Goal: Task Accomplishment & Management: Use online tool/utility

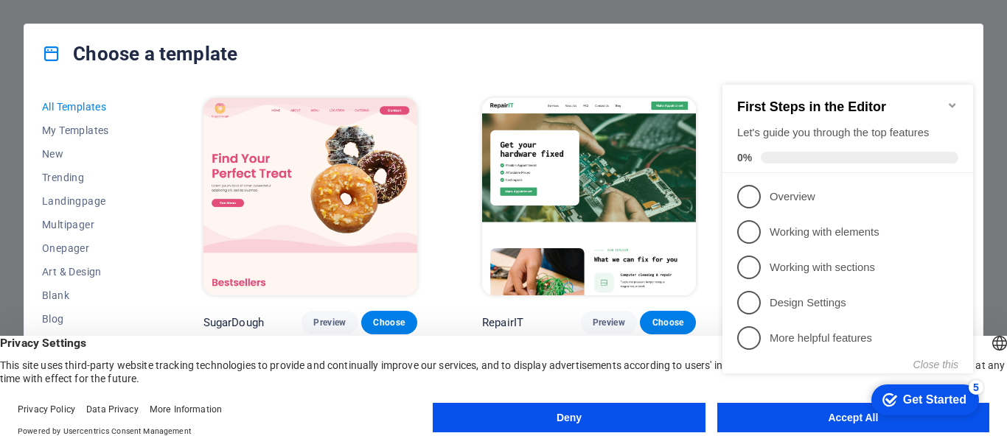
click at [818, 419] on div "checkmark Get Started 5 First Steps in the Editor Let's guide you through the t…" at bounding box center [851, 242] width 268 height 358
click at [825, 416] on div "checkmark Get Started 5 First Steps in the Editor Let's guide you through the t…" at bounding box center [851, 242] width 268 height 358
click at [65, 125] on span "My Templates" at bounding box center [90, 131] width 97 height 12
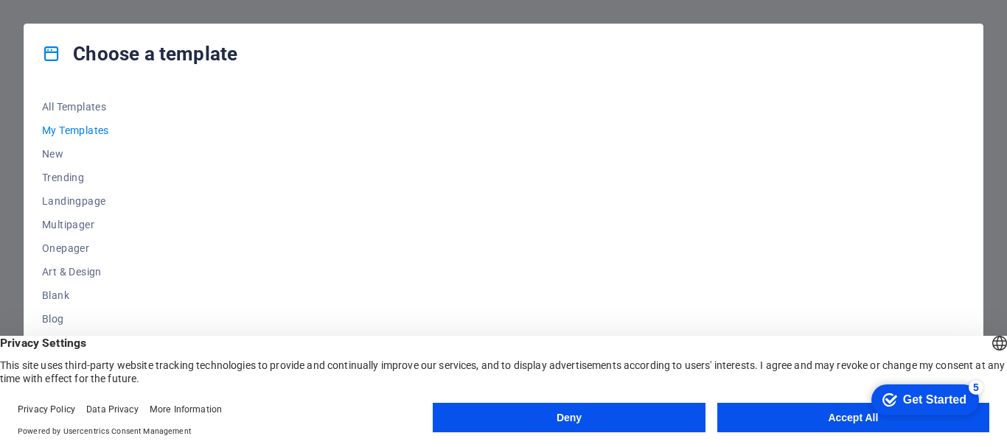
click at [828, 418] on button "Accept All" at bounding box center [853, 417] width 272 height 29
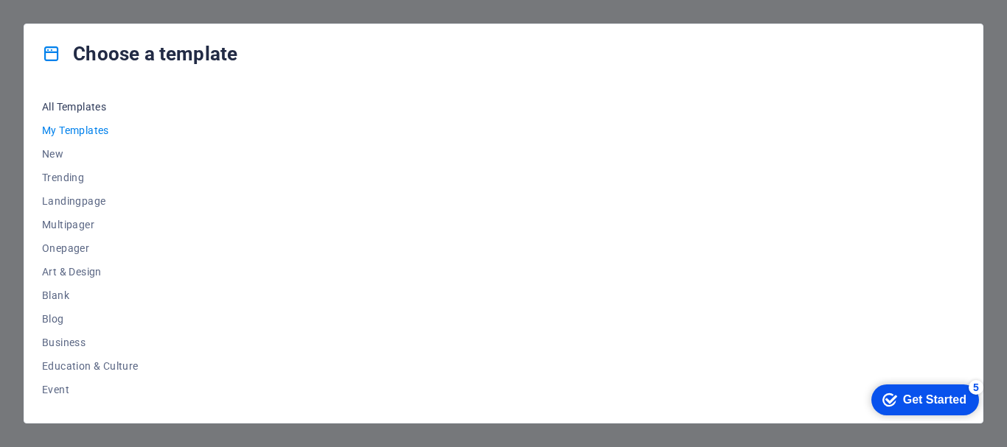
click at [66, 105] on span "All Templates" at bounding box center [90, 107] width 97 height 12
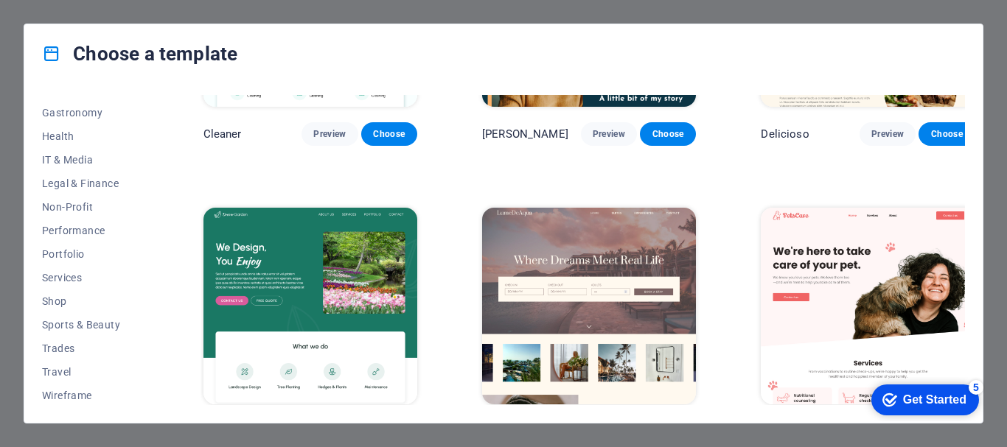
scroll to position [303, 0]
click at [63, 274] on span "Services" at bounding box center [90, 276] width 97 height 12
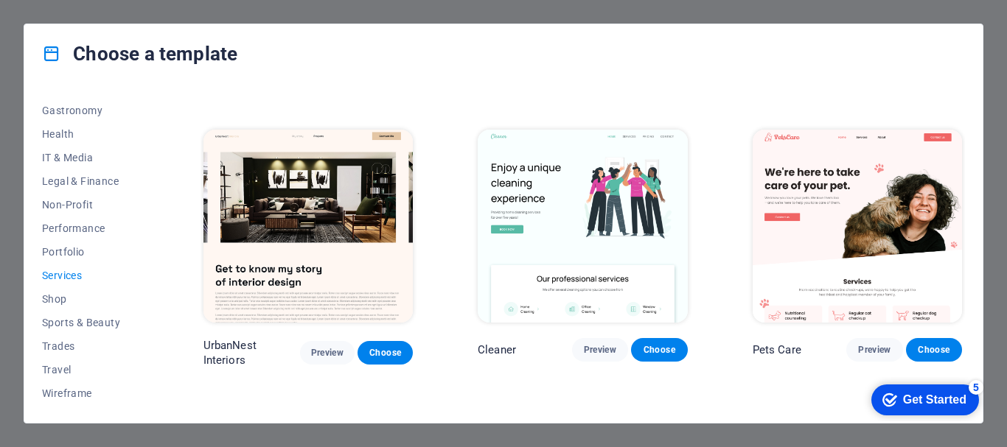
scroll to position [226, 0]
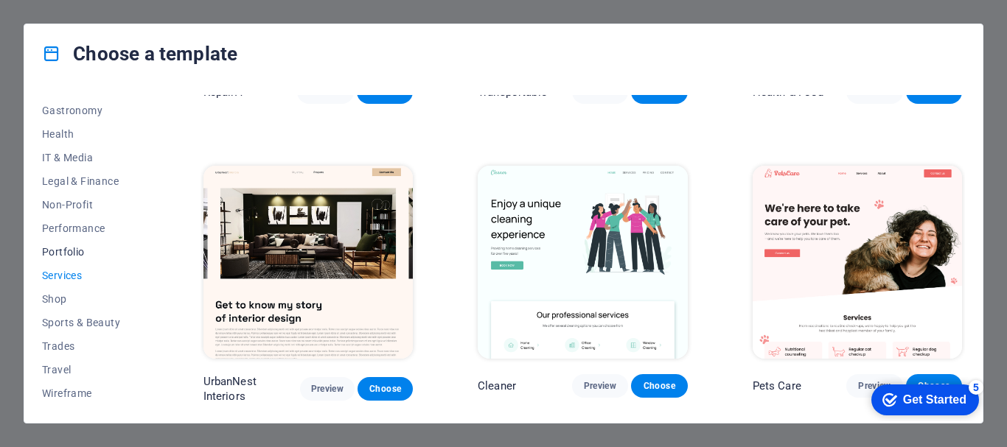
click at [56, 253] on span "Portfolio" at bounding box center [90, 252] width 97 height 12
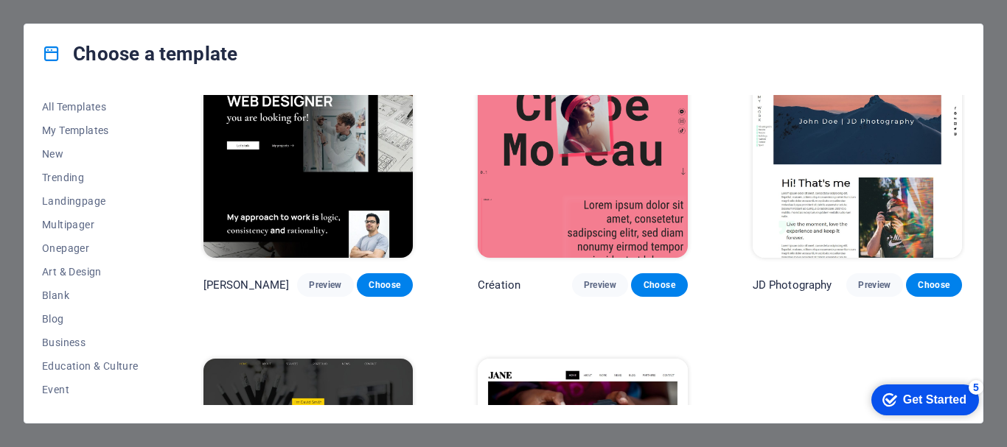
scroll to position [0, 0]
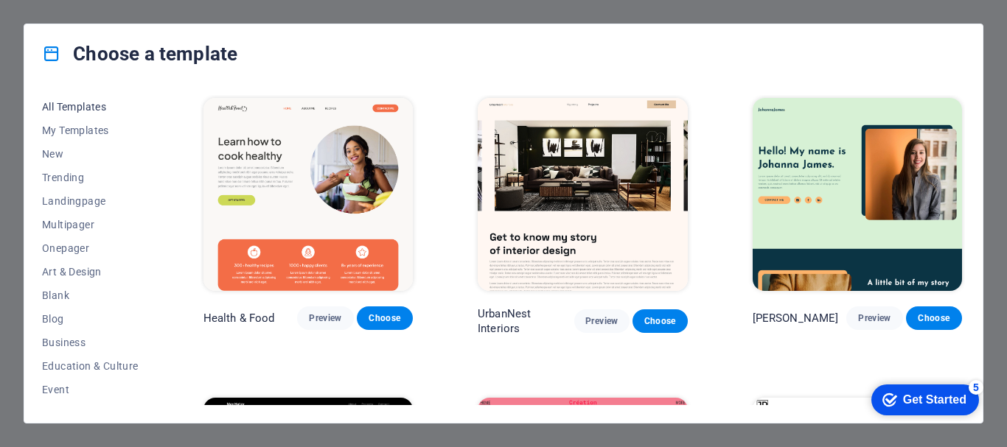
click at [80, 102] on span "All Templates" at bounding box center [90, 107] width 97 height 12
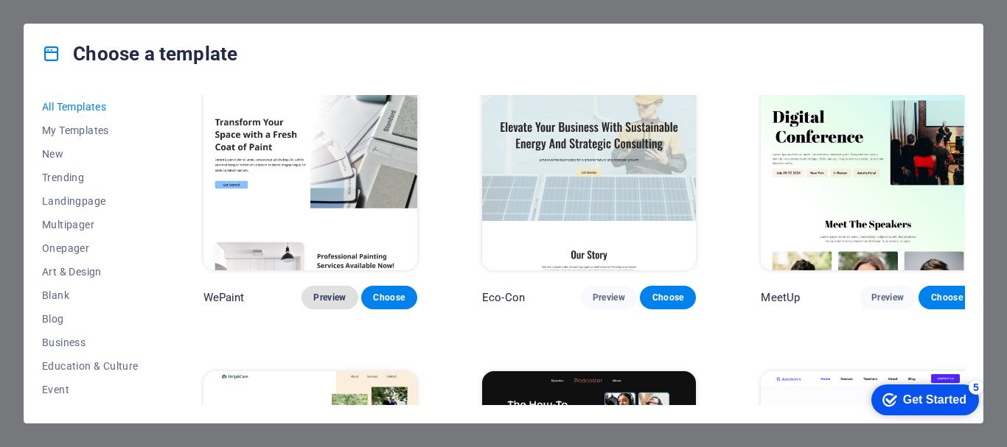
scroll to position [1474, 0]
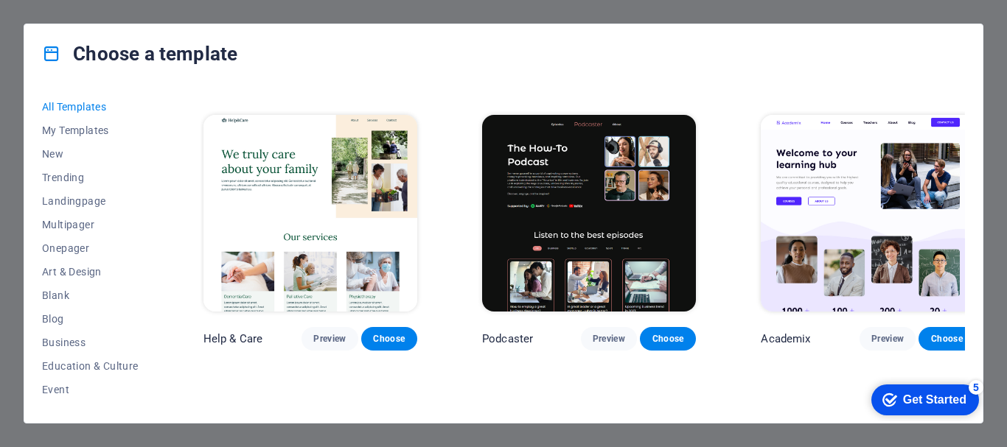
click at [918, 397] on div "Get Started" at bounding box center [934, 400] width 63 height 13
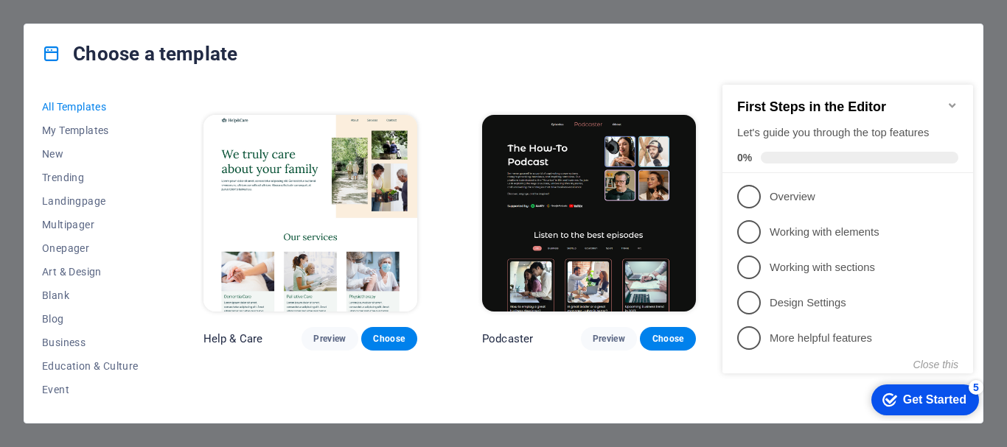
drag, startPoint x: 3, startPoint y: 43, endPoint x: 35, endPoint y: 98, distance: 63.1
click at [1, 46] on div "Choose a template All Templates My Templates New Trending Landingpage Multipage…" at bounding box center [503, 223] width 1007 height 447
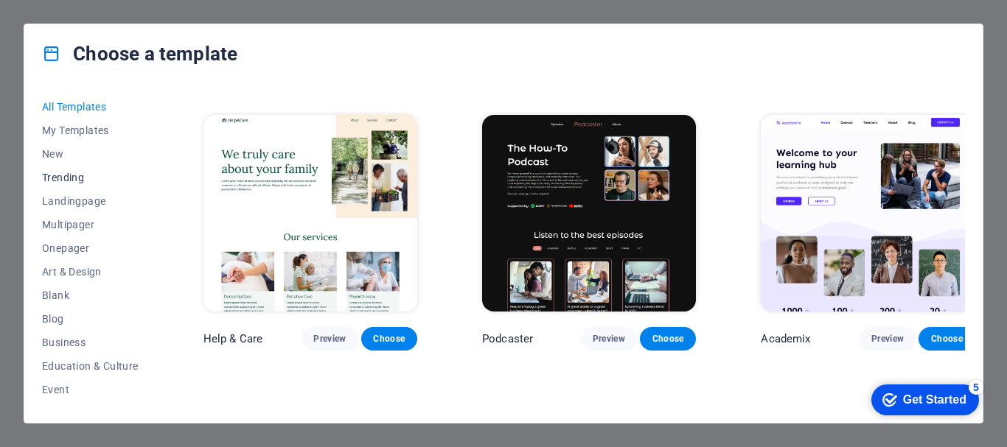
click at [60, 174] on span "Trending" at bounding box center [90, 178] width 97 height 12
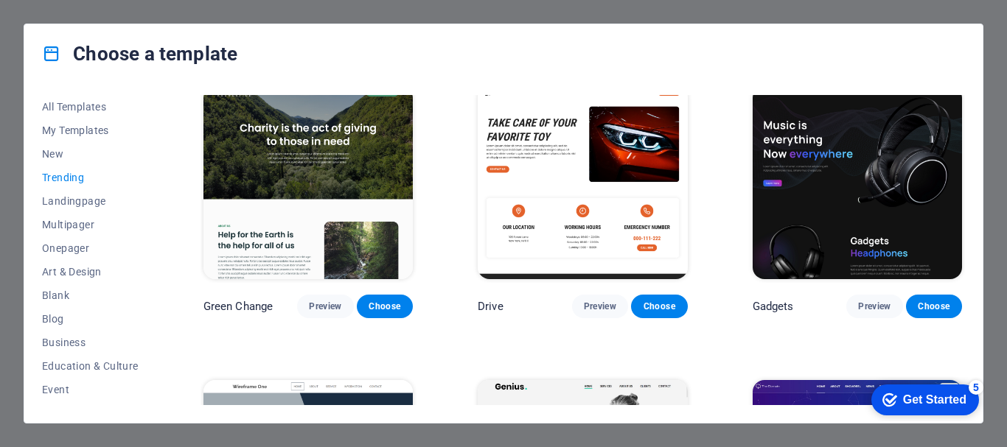
scroll to position [1017, 0]
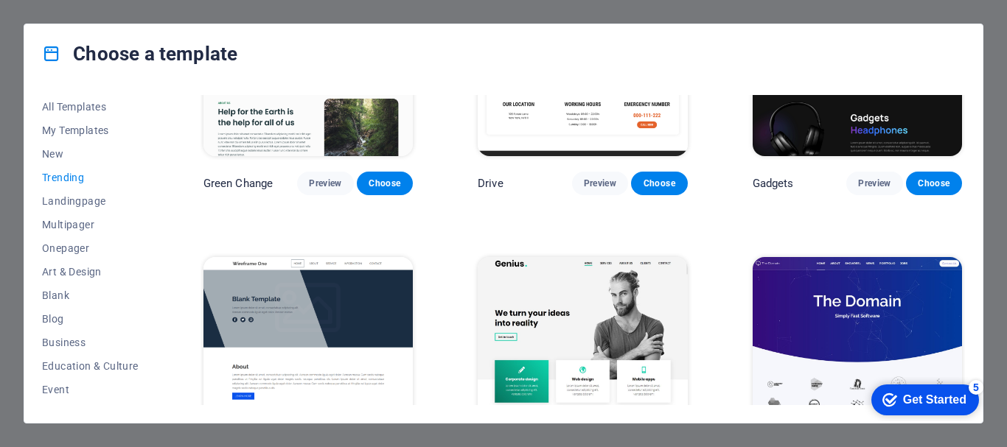
click at [610, 307] on img at bounding box center [582, 353] width 209 height 193
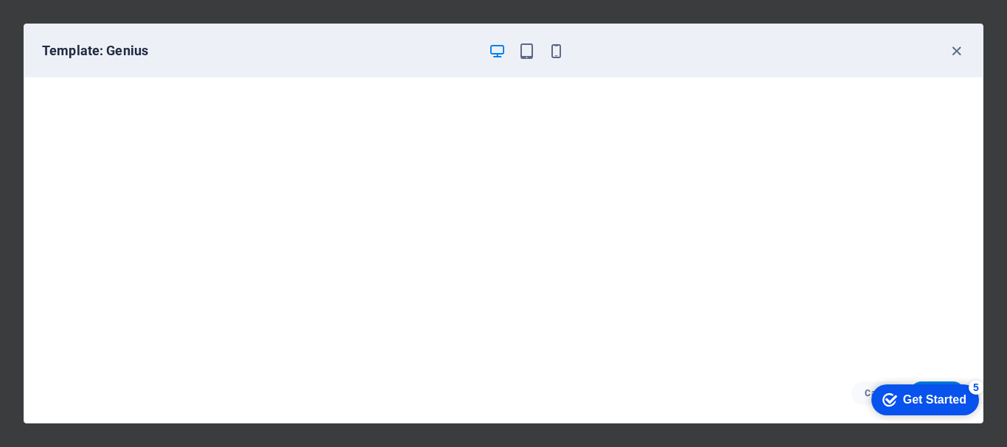
scroll to position [4, 0]
click at [556, 56] on icon "button" at bounding box center [556, 51] width 17 height 17
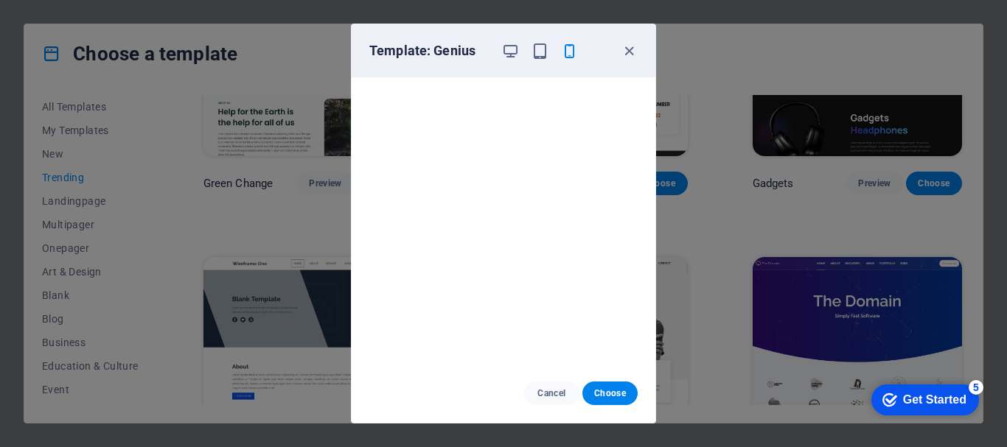
scroll to position [0, 0]
click at [632, 56] on icon "button" at bounding box center [629, 51] width 17 height 17
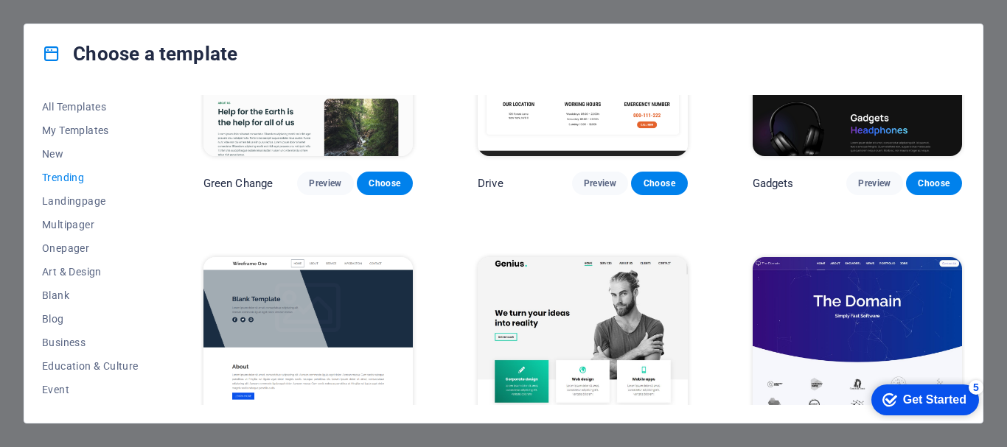
click at [580, 320] on img at bounding box center [582, 353] width 209 height 193
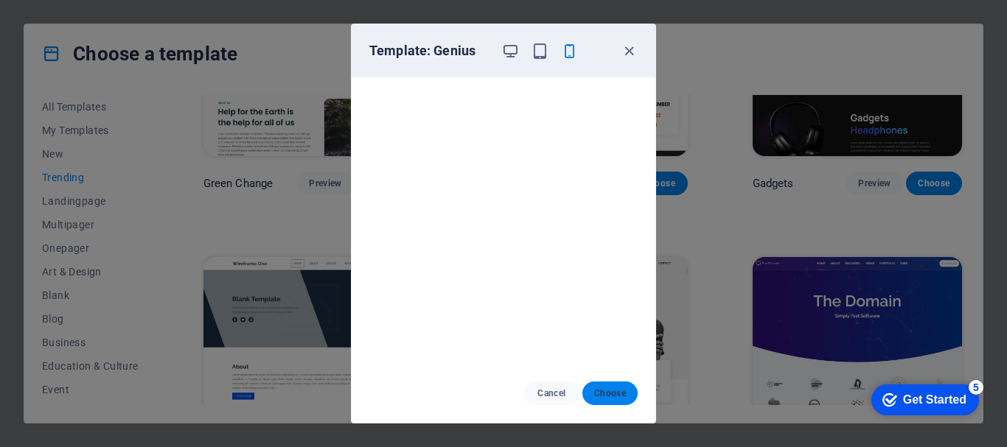
click at [604, 392] on span "Choose" at bounding box center [610, 394] width 32 height 12
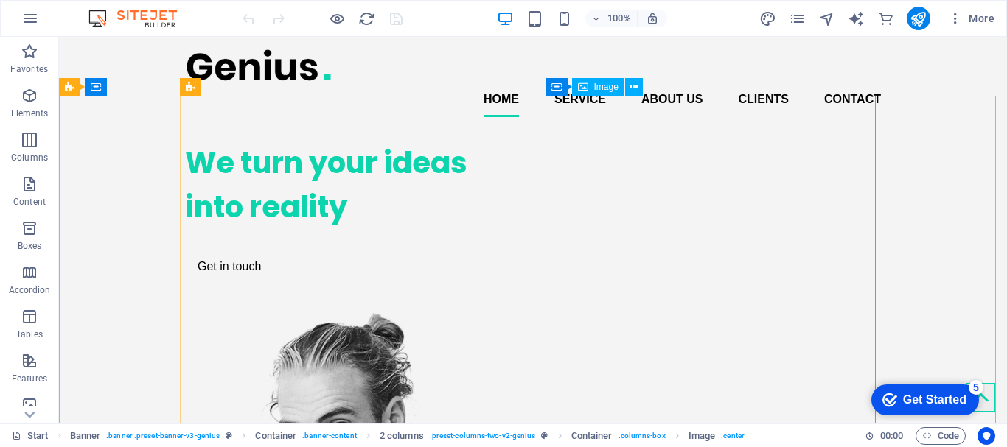
click at [586, 89] on icon at bounding box center [583, 87] width 10 height 18
click at [632, 89] on icon at bounding box center [634, 87] width 8 height 15
click at [631, 88] on icon at bounding box center [634, 87] width 8 height 15
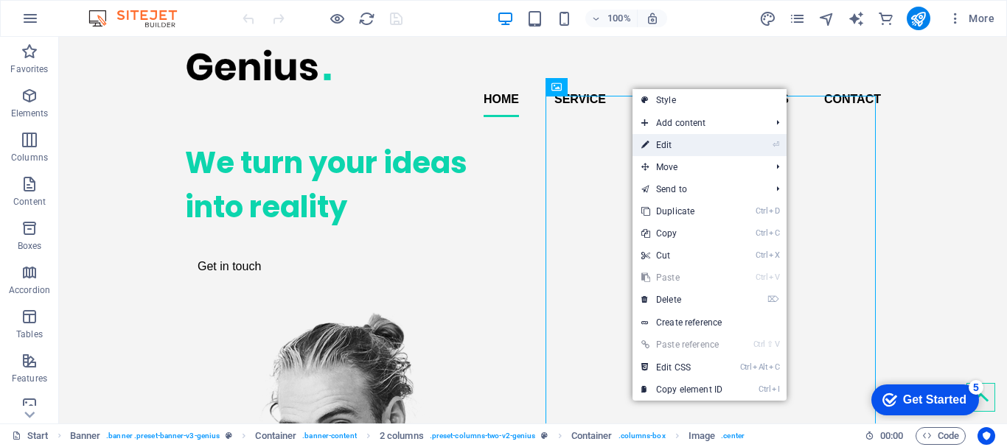
click at [674, 141] on link "⏎ Edit" at bounding box center [681, 145] width 99 height 22
select select "px"
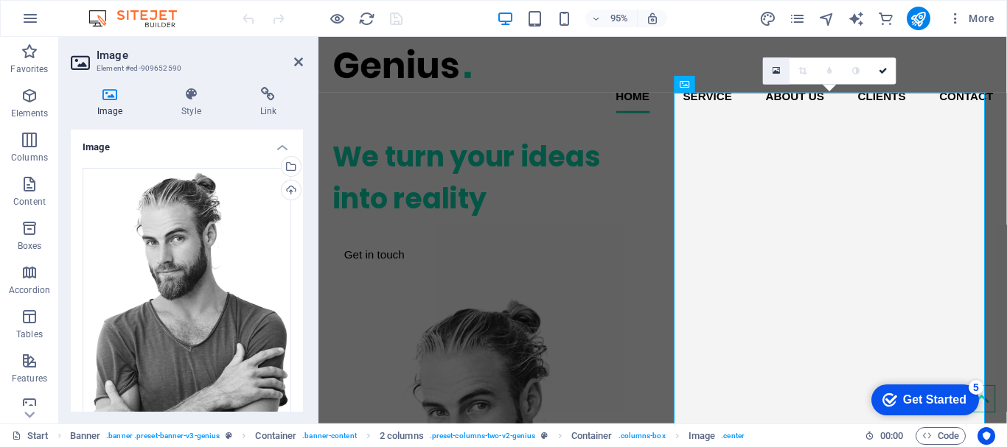
click at [775, 72] on icon at bounding box center [777, 71] width 8 height 10
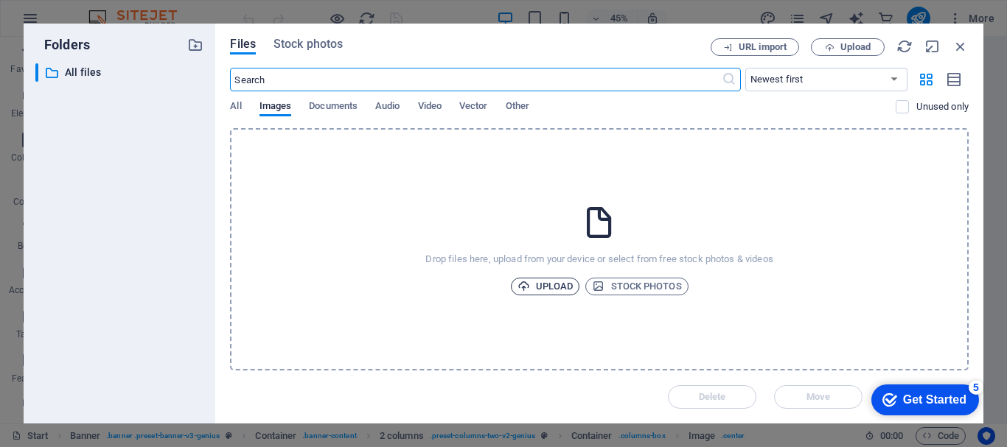
click at [564, 284] on span "Upload" at bounding box center [545, 287] width 56 height 18
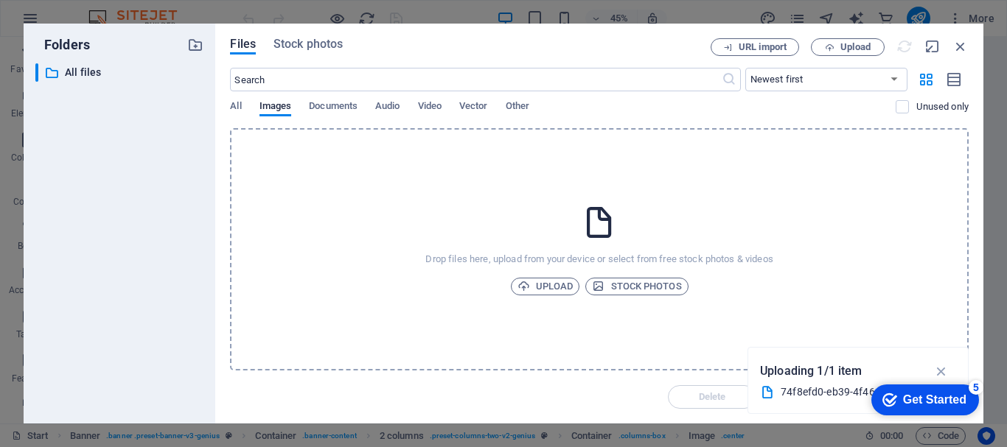
type input "446"
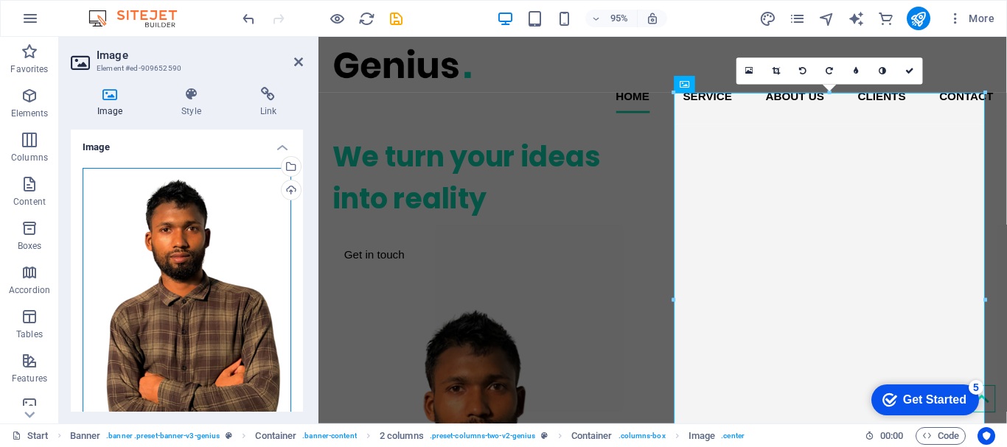
click at [187, 272] on div "Drag files here, click to choose files or select files from Files or our free s…" at bounding box center [187, 306] width 209 height 276
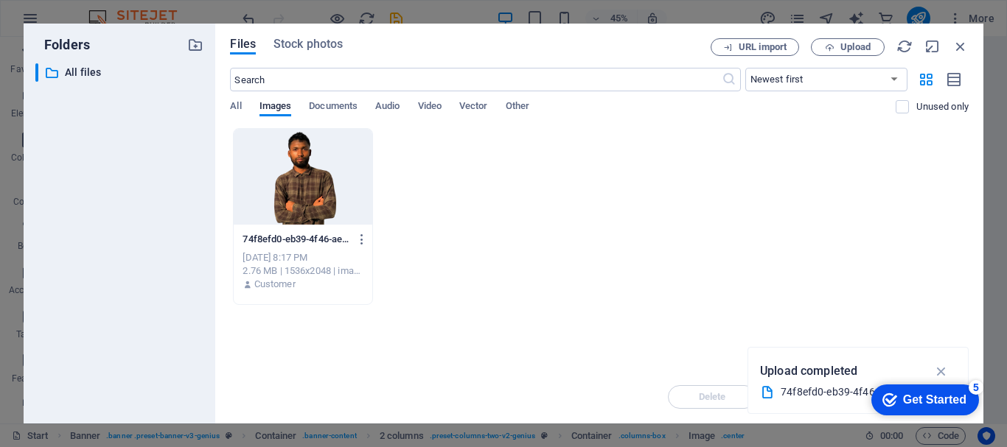
click at [304, 183] on div at bounding box center [303, 177] width 138 height 96
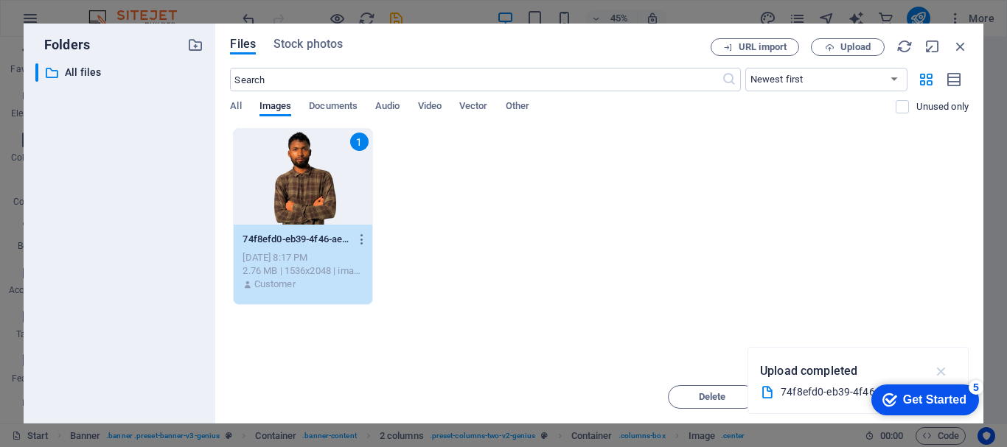
click at [944, 370] on icon "button" at bounding box center [941, 371] width 17 height 16
click at [819, 395] on span "Move" at bounding box center [818, 397] width 24 height 9
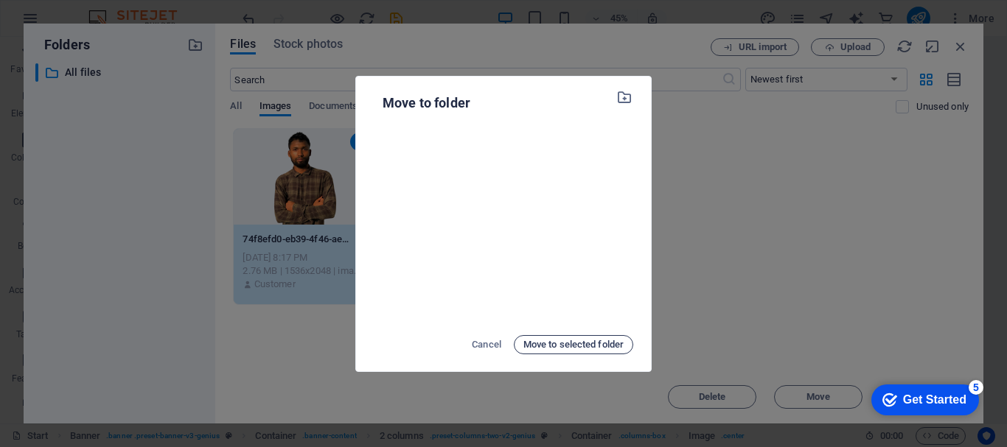
click at [569, 341] on span "Move to selected folder" at bounding box center [573, 345] width 100 height 18
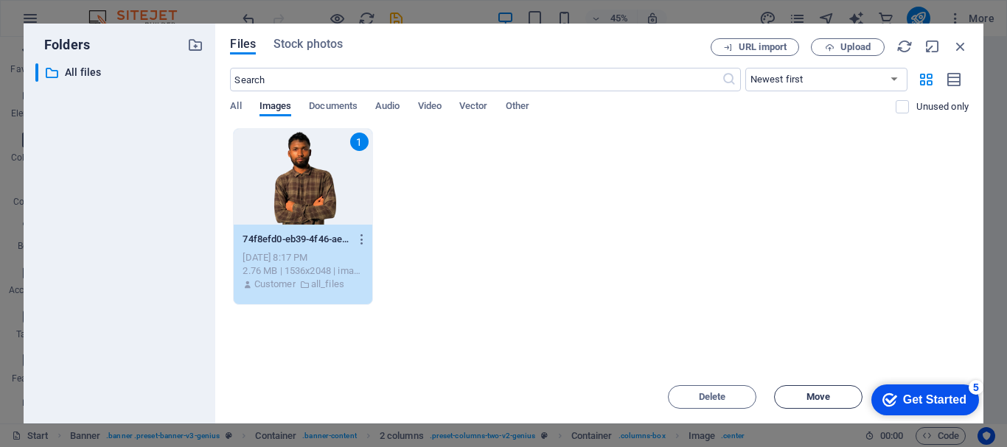
click at [826, 397] on span "Move" at bounding box center [818, 397] width 24 height 9
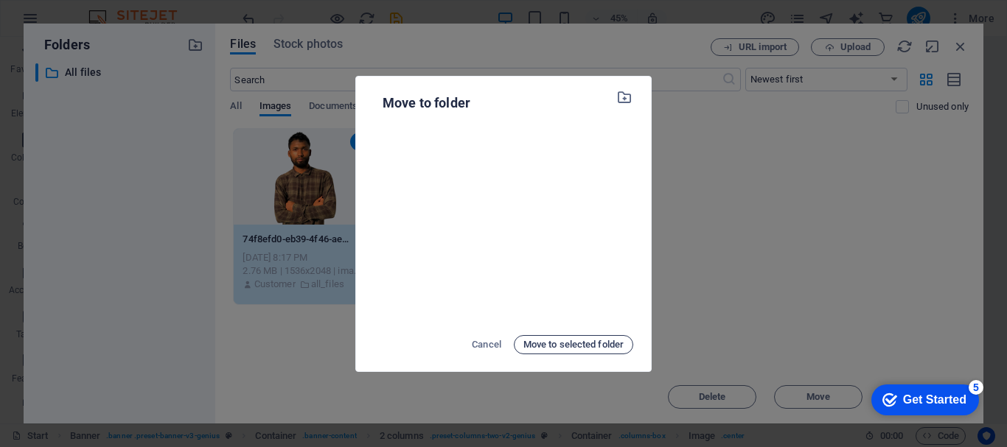
click at [561, 342] on span "Move to selected folder" at bounding box center [573, 345] width 100 height 18
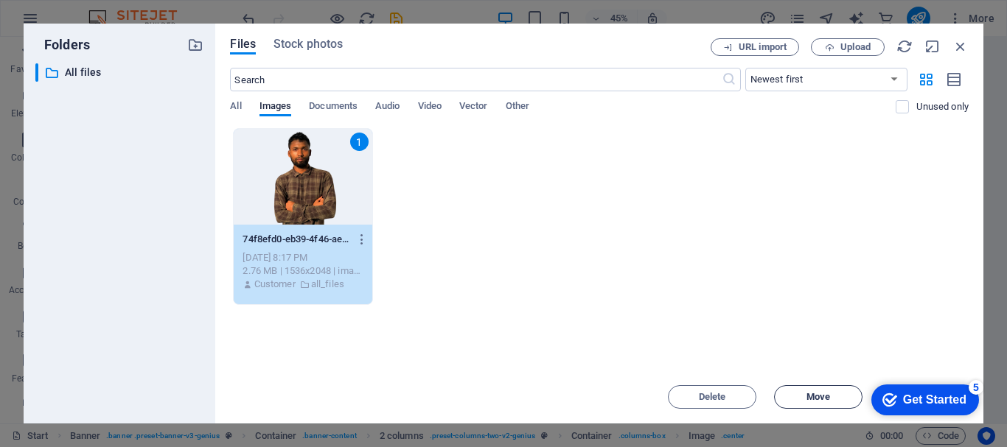
click at [808, 400] on span "Move" at bounding box center [818, 397] width 24 height 9
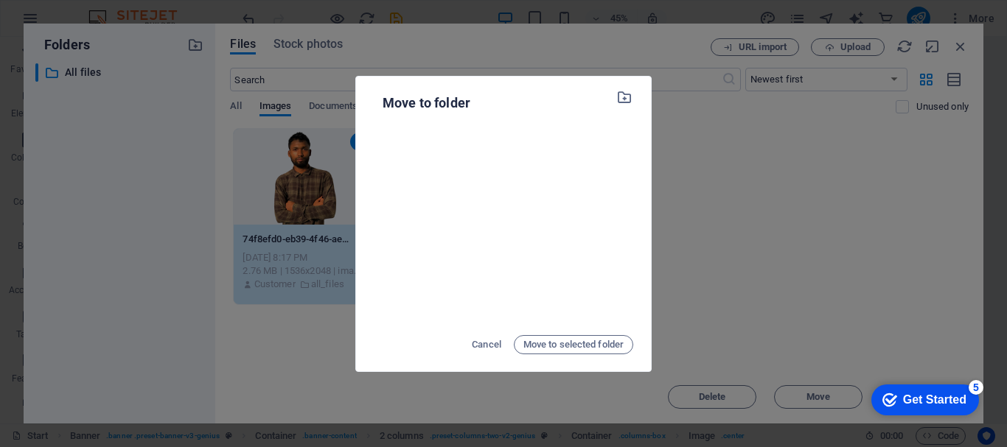
click at [794, 132] on div "Move to folder Cancel Move to selected folder" at bounding box center [503, 223] width 1007 height 447
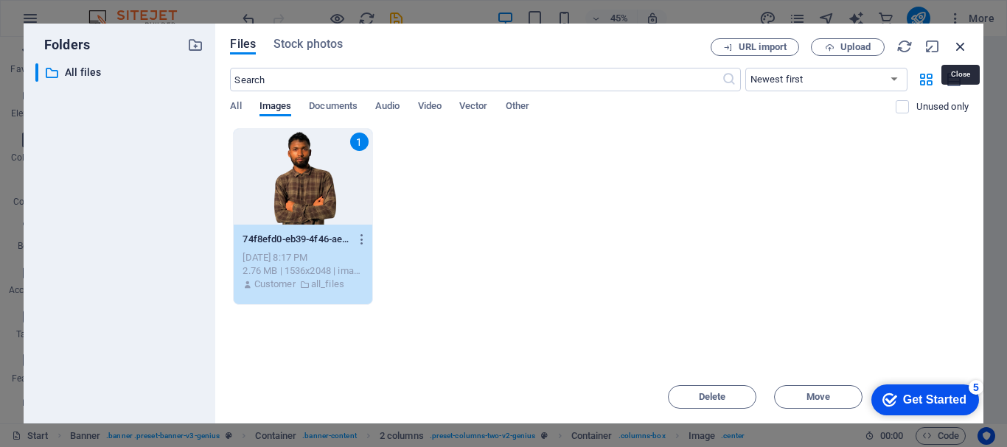
drag, startPoint x: 956, startPoint y: 46, endPoint x: 671, endPoint y: 10, distance: 287.6
click at [956, 46] on icon "button" at bounding box center [960, 46] width 16 height 16
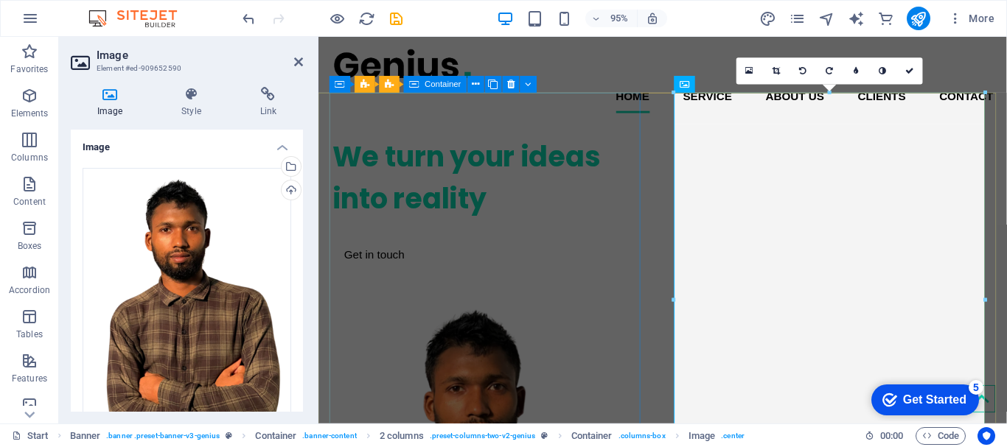
click at [566, 160] on div "We turn your ideas into reality Get in touch" at bounding box center [498, 211] width 330 height 165
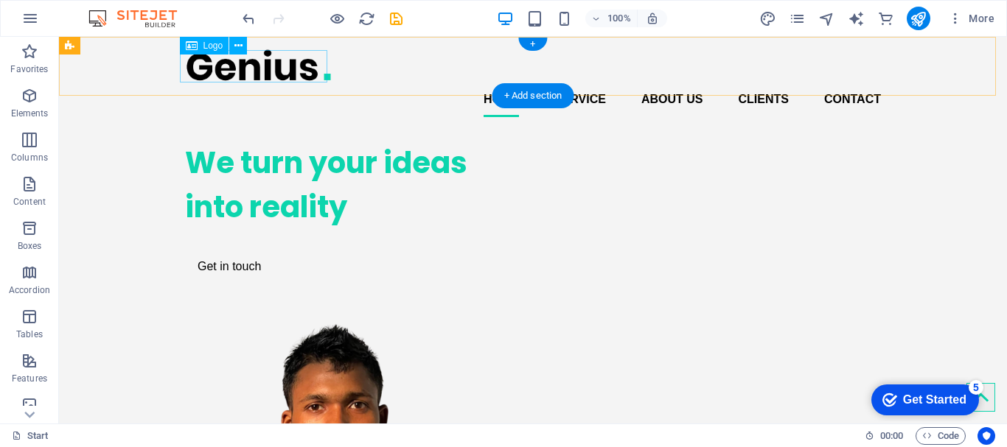
click at [290, 67] on div at bounding box center [533, 65] width 696 height 33
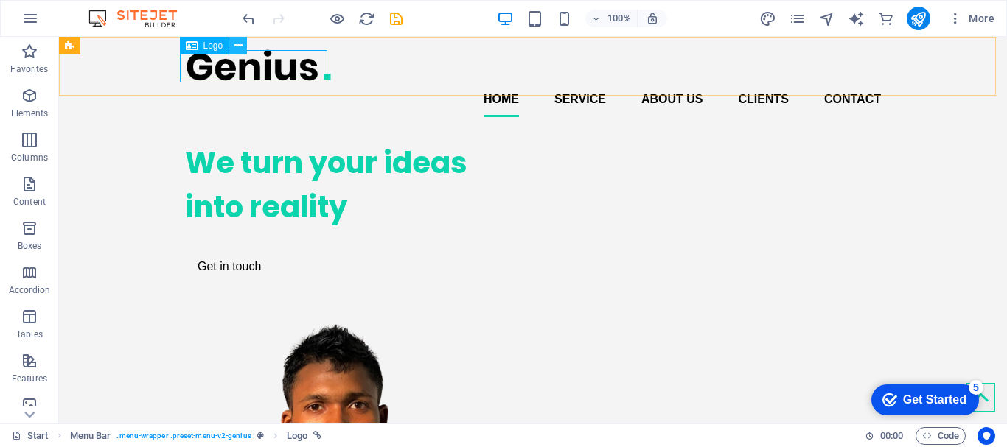
click at [240, 48] on icon at bounding box center [238, 45] width 8 height 15
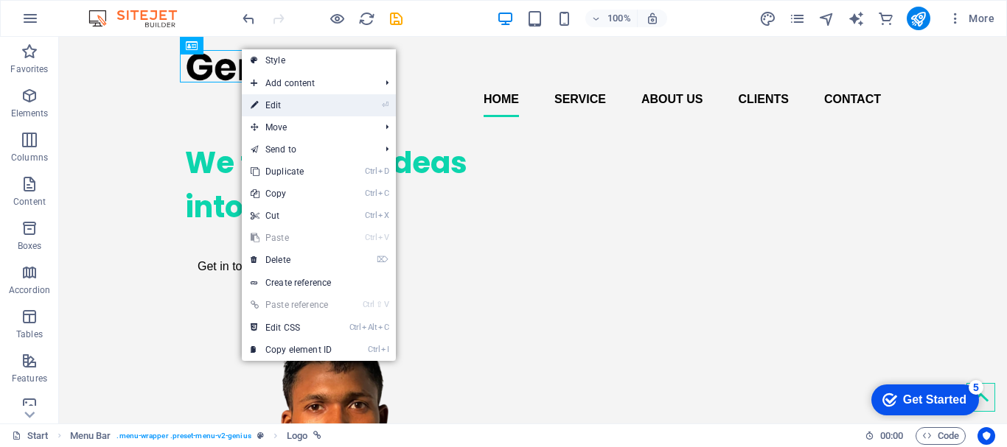
click at [279, 107] on link "⏎ Edit" at bounding box center [291, 105] width 99 height 22
select select "px"
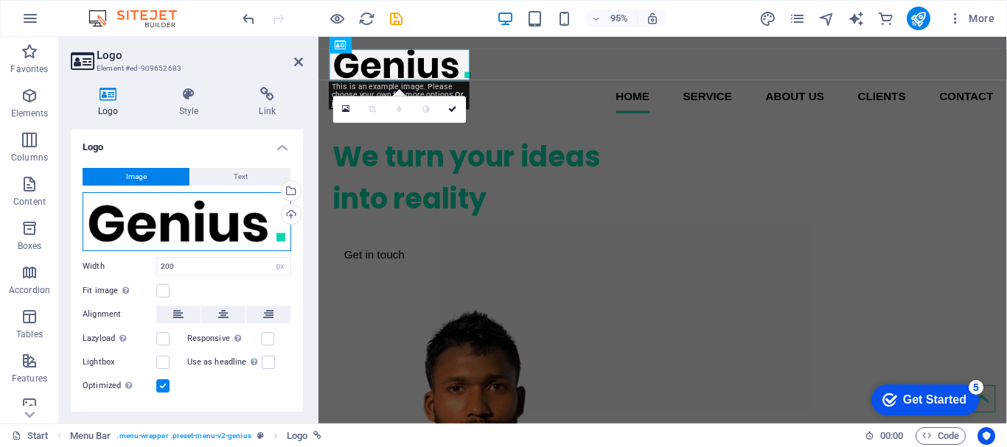
click at [198, 221] on div "Drag files here, click to choose files or select files from Files or our free s…" at bounding box center [187, 221] width 209 height 59
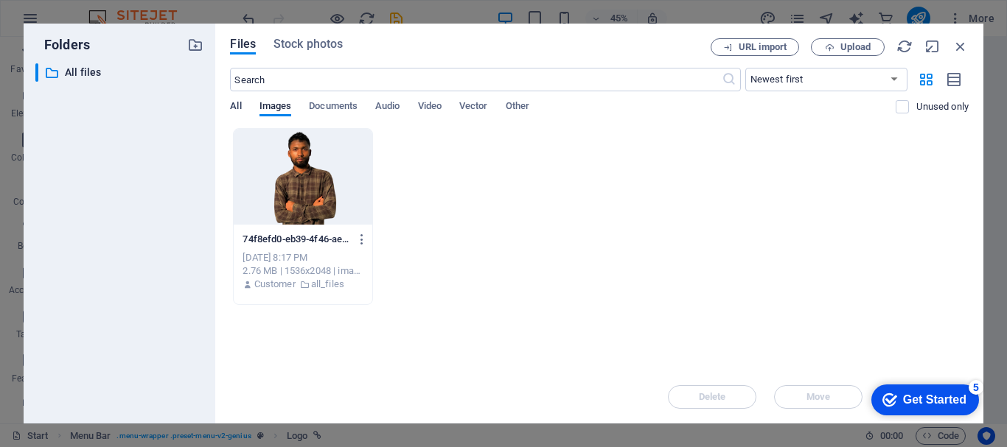
click at [233, 106] on span "All" at bounding box center [235, 107] width 11 height 21
click at [848, 46] on span "Upload" at bounding box center [855, 47] width 30 height 9
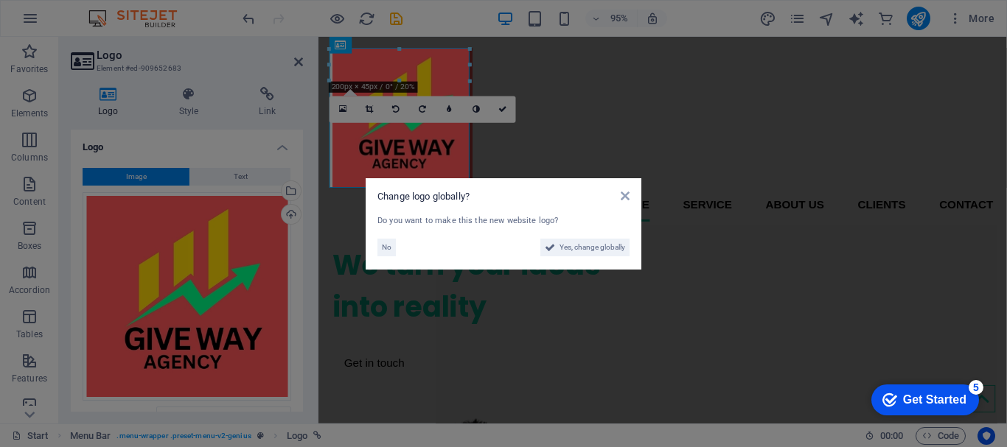
click at [578, 96] on aside "Change logo globally? Do you want to make this the new website logo? No Yes, ch…" at bounding box center [503, 223] width 1007 height 447
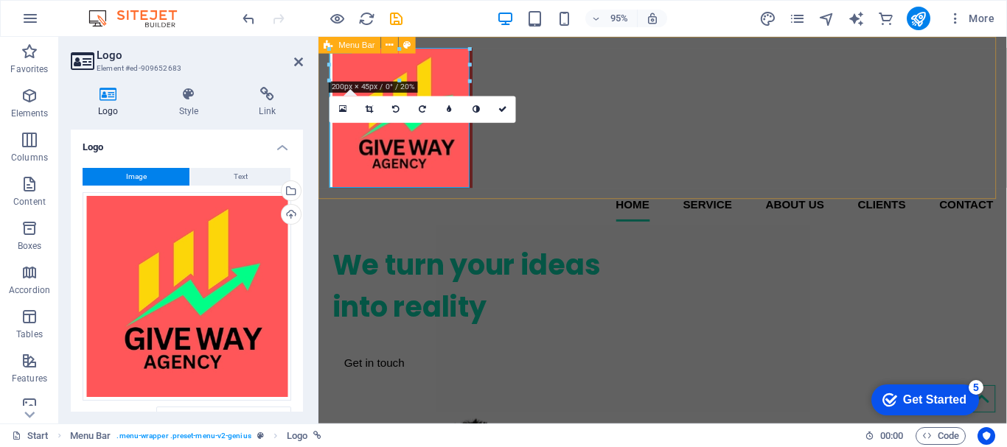
click at [564, 143] on div "Home Service About us Clients Contact" at bounding box center [680, 140] width 725 height 206
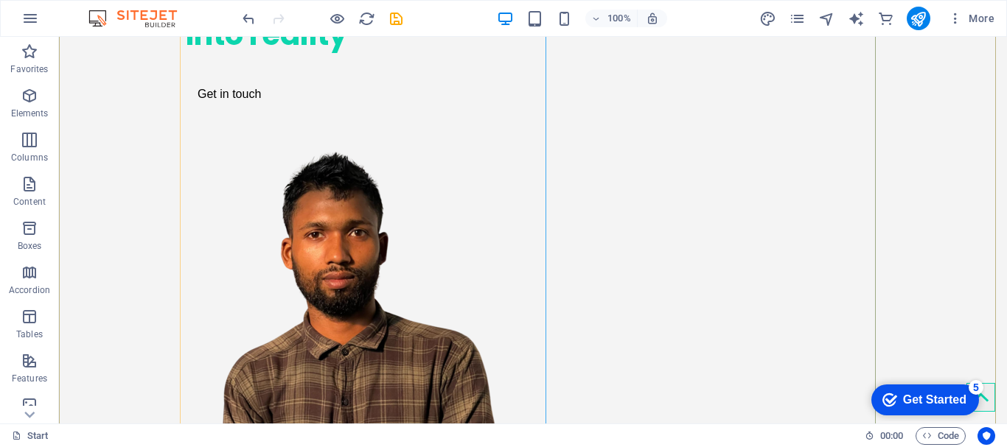
scroll to position [295, 0]
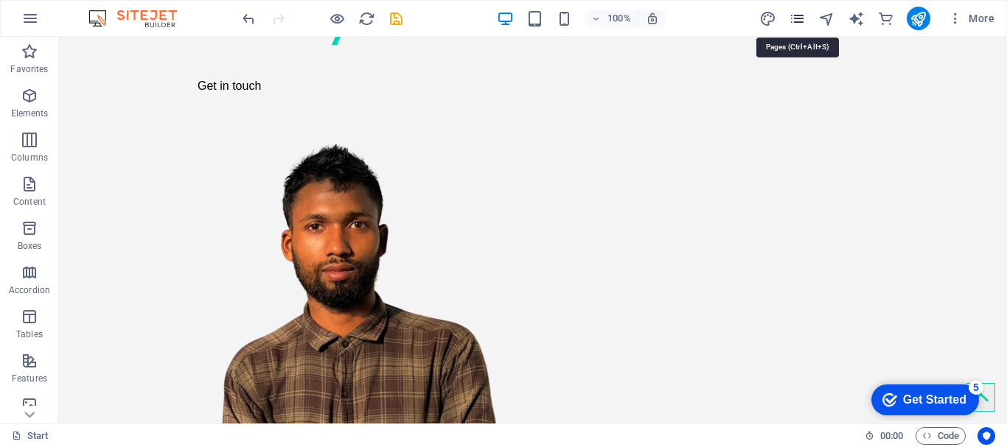
click at [801, 15] on icon "pages" at bounding box center [797, 18] width 17 height 17
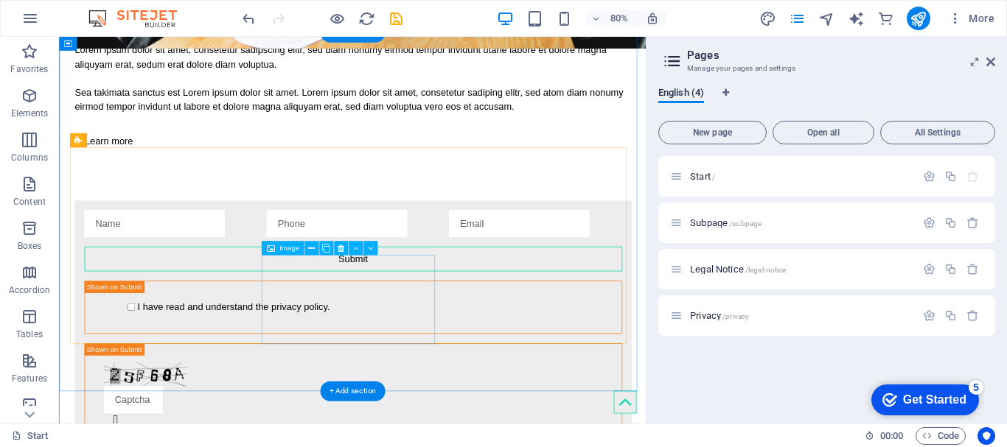
scroll to position [3033, 0]
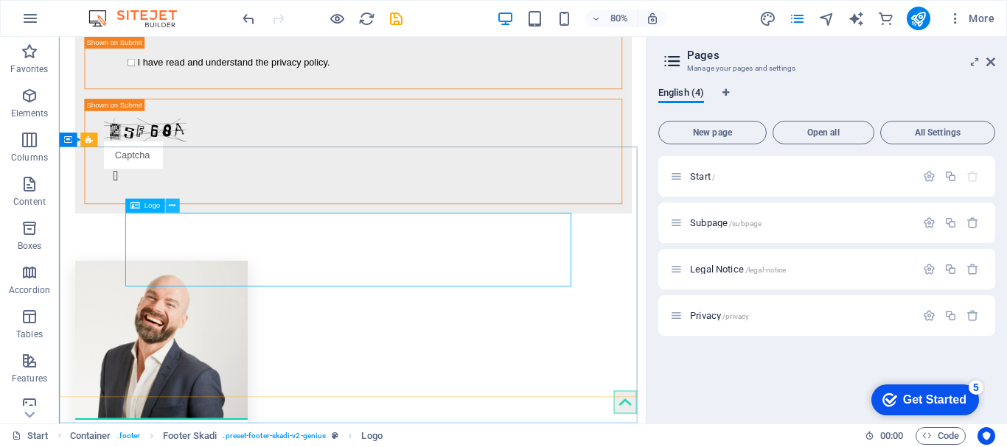
click at [172, 201] on icon at bounding box center [172, 207] width 7 height 13
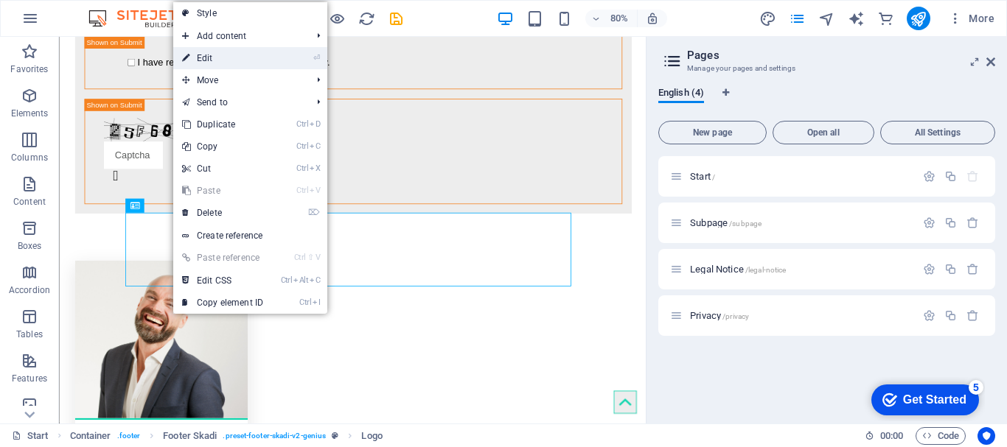
click at [305, 49] on li "⏎ Edit" at bounding box center [250, 58] width 154 height 22
click at [181, 57] on link "⏎ Edit" at bounding box center [222, 58] width 99 height 22
select select "px"
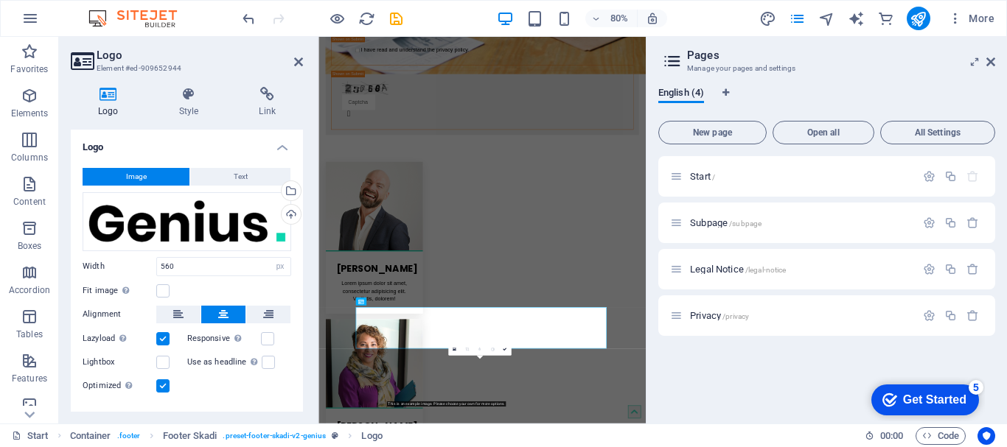
scroll to position [2652, 0]
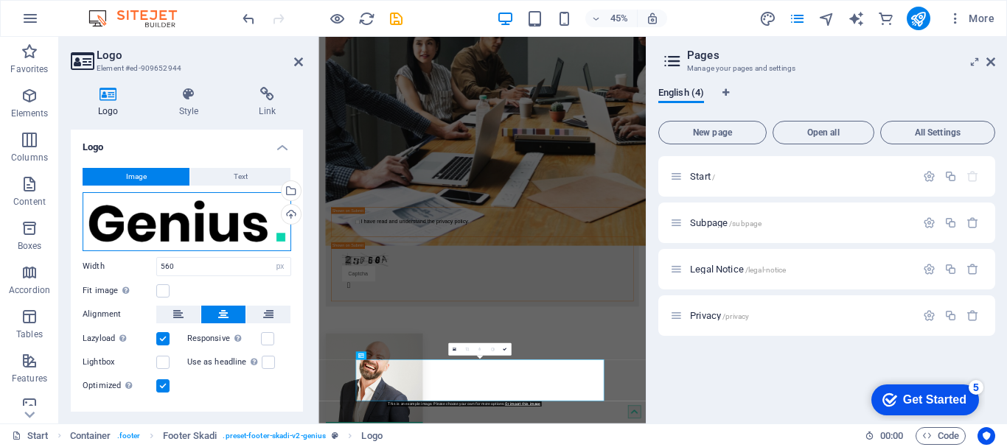
click at [253, 235] on div "Drag files here, click to choose files or select files from Files or our free s…" at bounding box center [187, 221] width 209 height 59
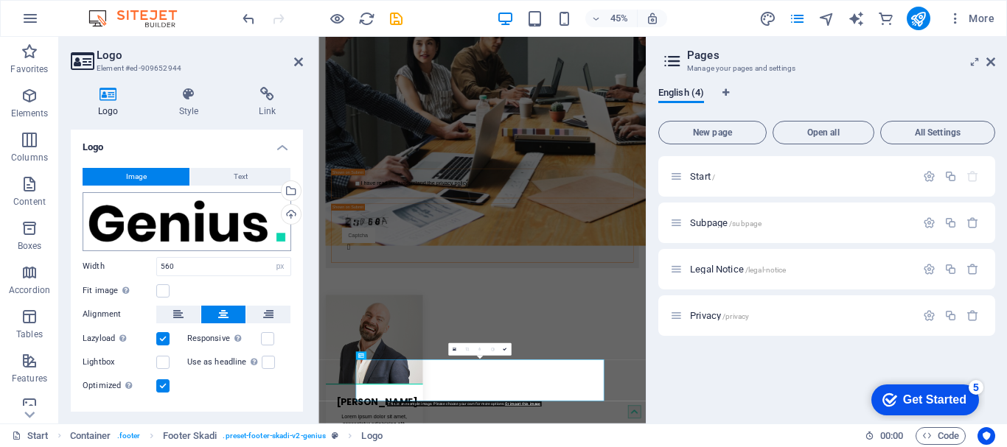
scroll to position [5333, 0]
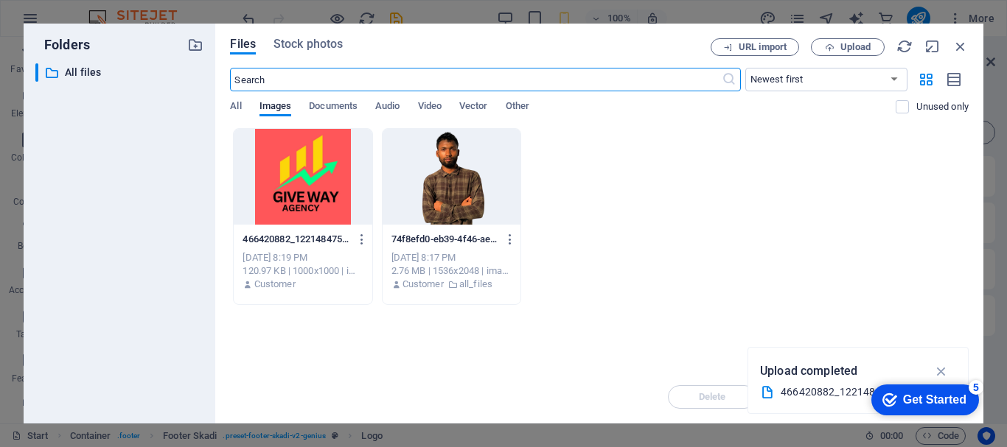
click at [284, 205] on div at bounding box center [303, 177] width 138 height 96
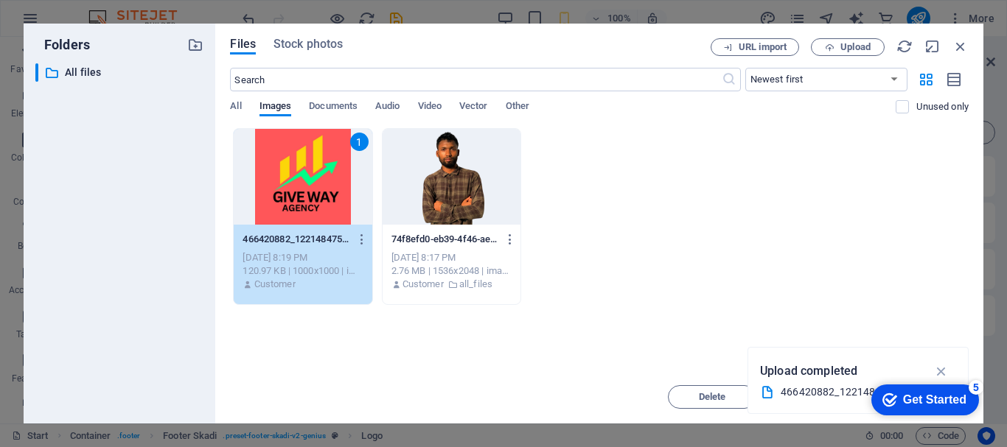
click at [800, 299] on div "1 466420882_122148475964306097_1786795499616604697_n-LNwU3yI6x8Vgnfpiai0R3w.jpg…" at bounding box center [599, 216] width 739 height 177
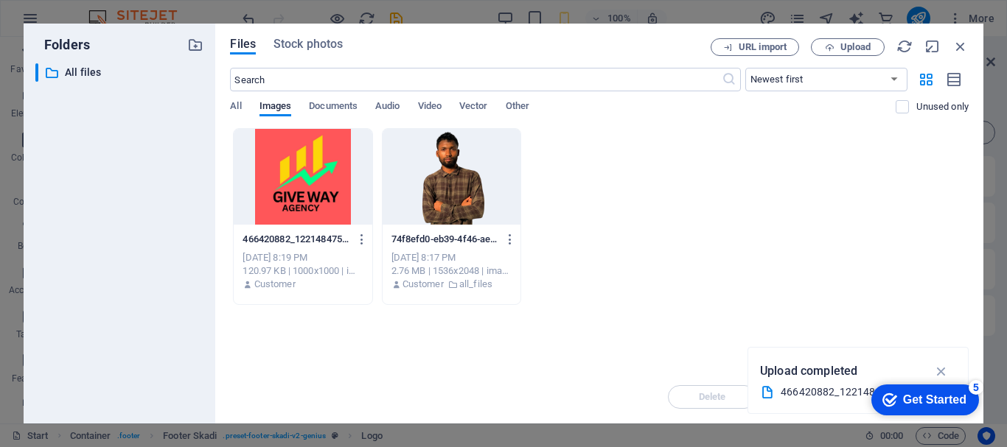
click at [938, 371] on icon "button" at bounding box center [941, 371] width 17 height 16
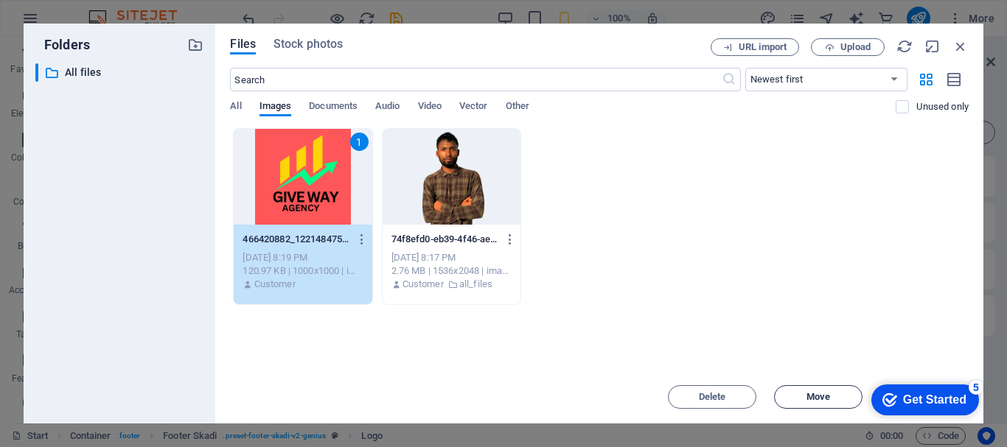
click at [819, 393] on span "Move" at bounding box center [818, 397] width 24 height 9
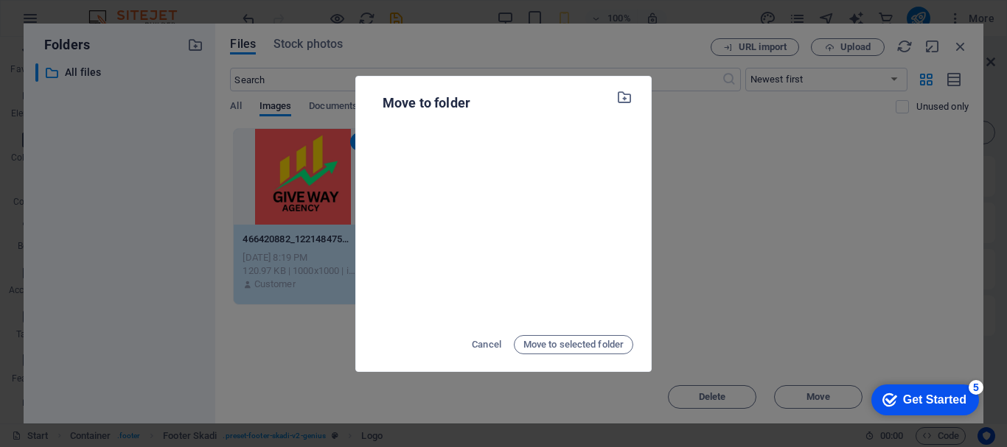
click at [719, 137] on div "Move to folder Cancel Move to selected folder" at bounding box center [503, 223] width 1007 height 447
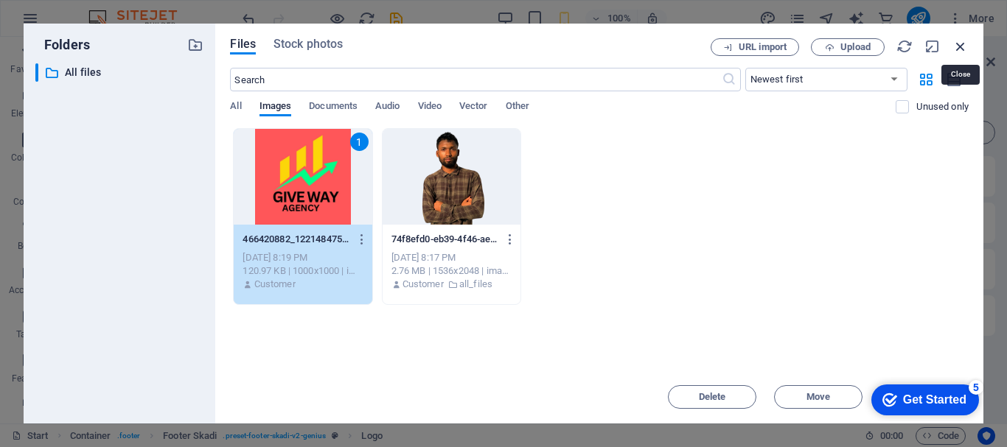
click at [958, 50] on icon "button" at bounding box center [960, 46] width 16 height 16
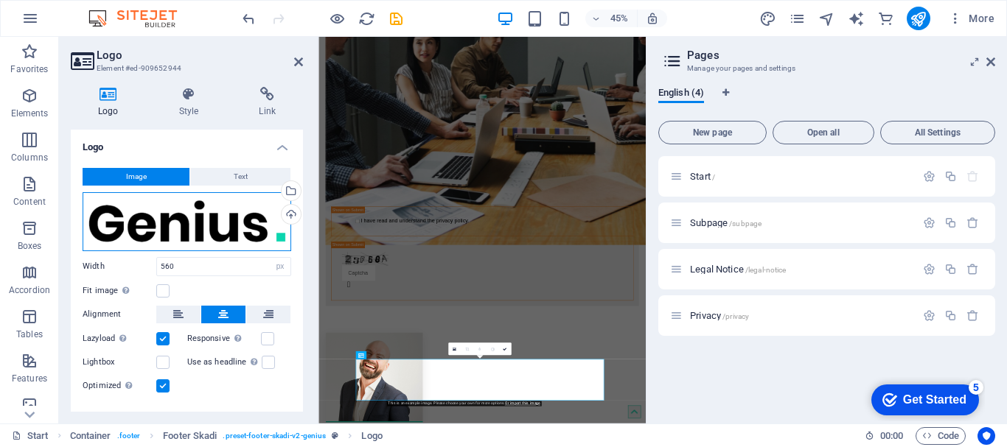
click at [279, 240] on div "Drag files here, click to choose files or select files from Files or our free s…" at bounding box center [187, 221] width 209 height 59
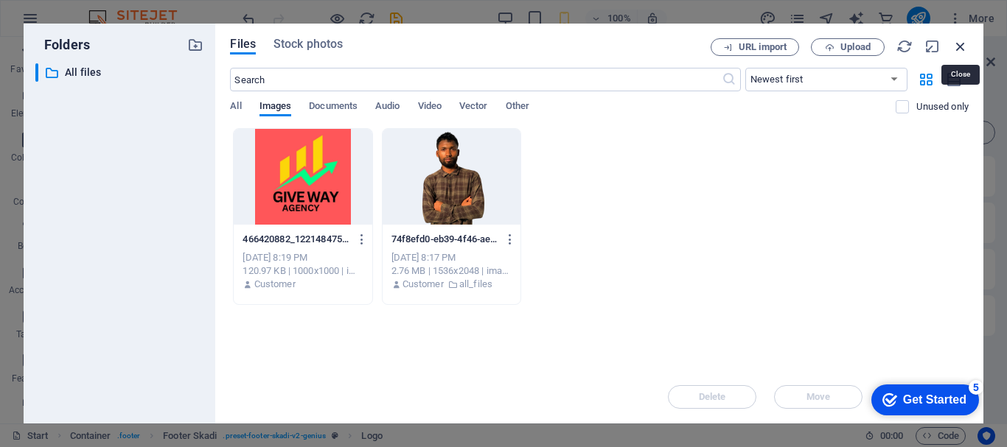
click at [960, 47] on icon "button" at bounding box center [960, 46] width 16 height 16
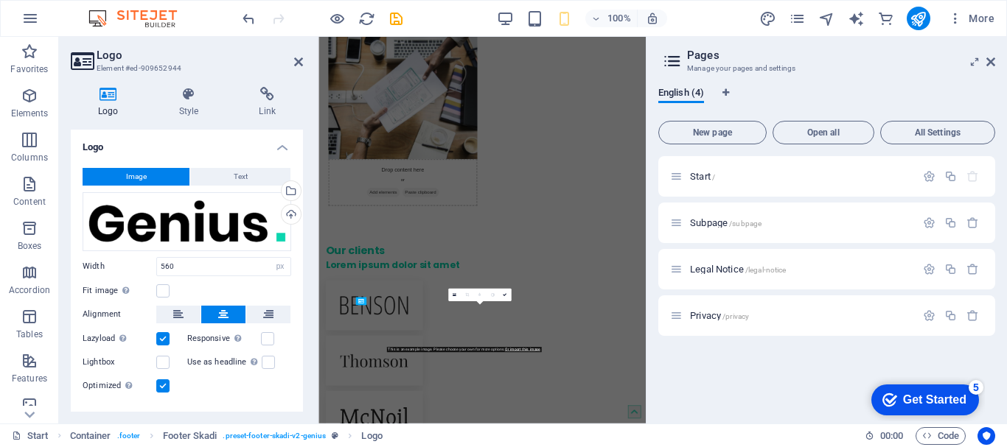
scroll to position [2653, 0]
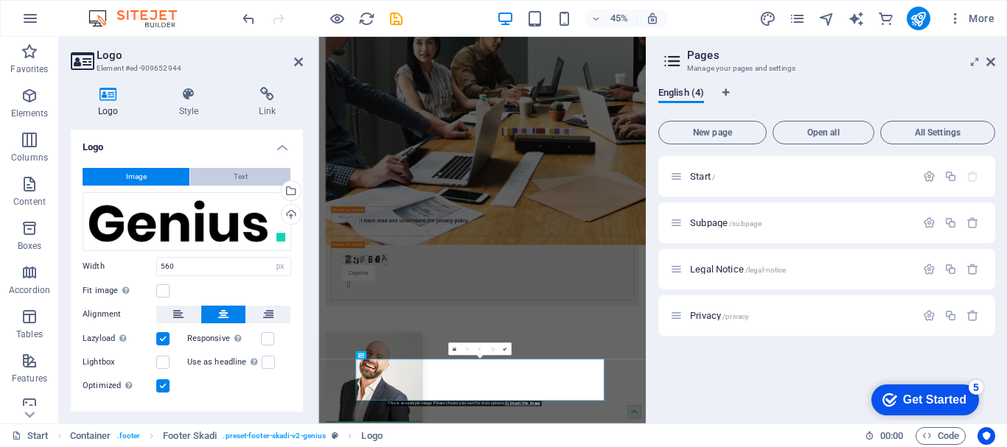
click at [234, 177] on span "Text" at bounding box center [241, 177] width 14 height 18
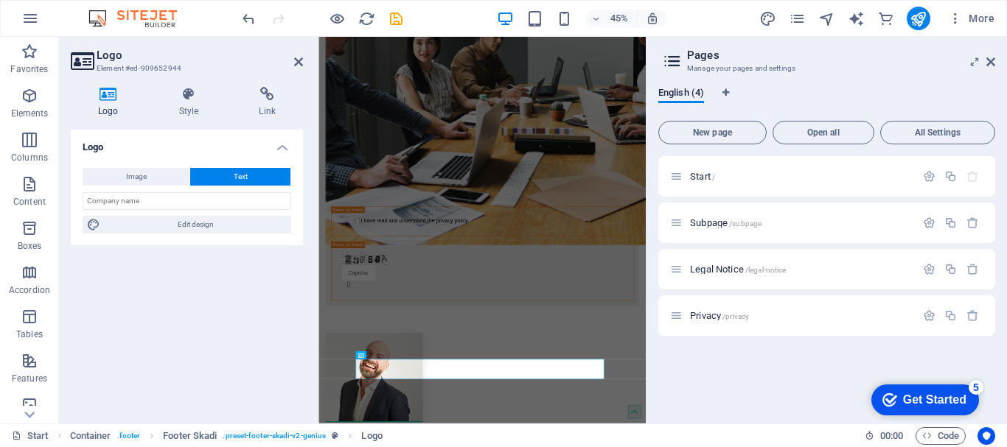
click at [717, 378] on div "Start / Subpage /subpage Legal Notice /legal-notice Privacy /privacy" at bounding box center [826, 284] width 337 height 256
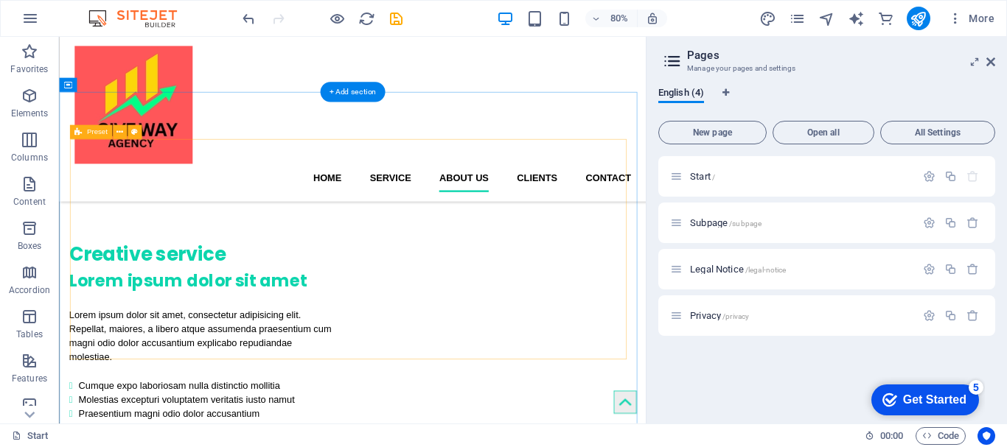
scroll to position [1143, 0]
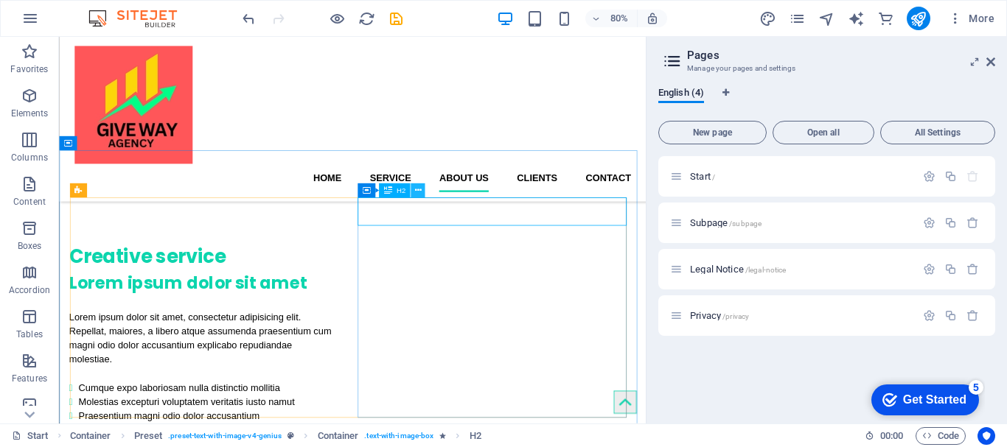
click at [414, 189] on icon at bounding box center [417, 190] width 7 height 13
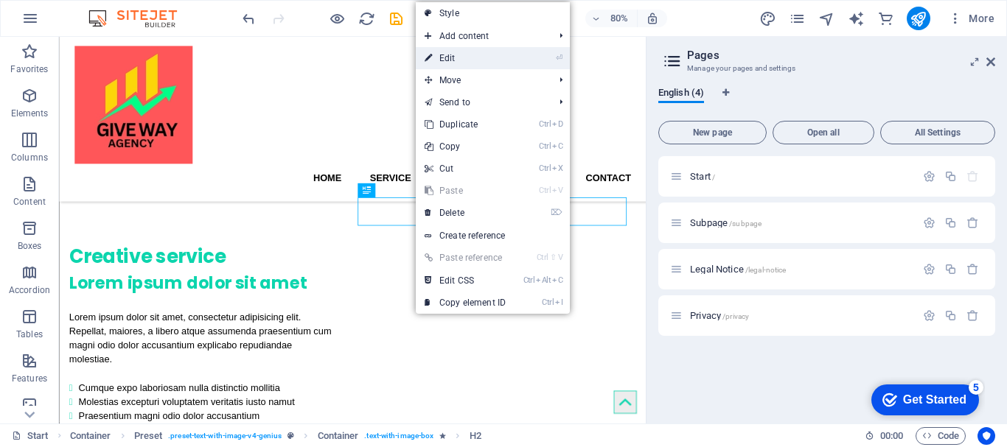
click at [458, 57] on link "⏎ Edit" at bounding box center [465, 58] width 99 height 22
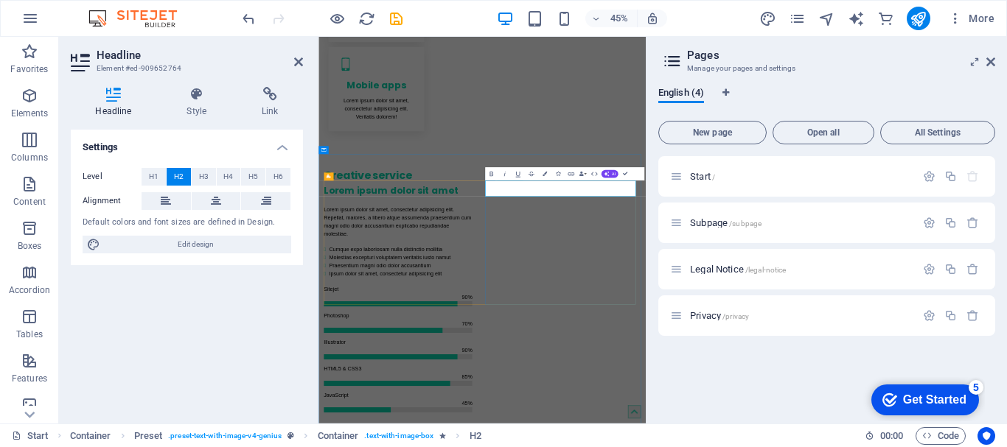
click at [767, 394] on div "Start / Subpage /subpage Legal Notice /legal-notice Privacy /privacy" at bounding box center [826, 284] width 337 height 256
click at [232, 304] on div "Settings Level H1 H2 H3 H4 H5 H6 Alignment Default colors and font sizes are de…" at bounding box center [187, 271] width 232 height 282
click at [992, 60] on icon at bounding box center [990, 62] width 9 height 12
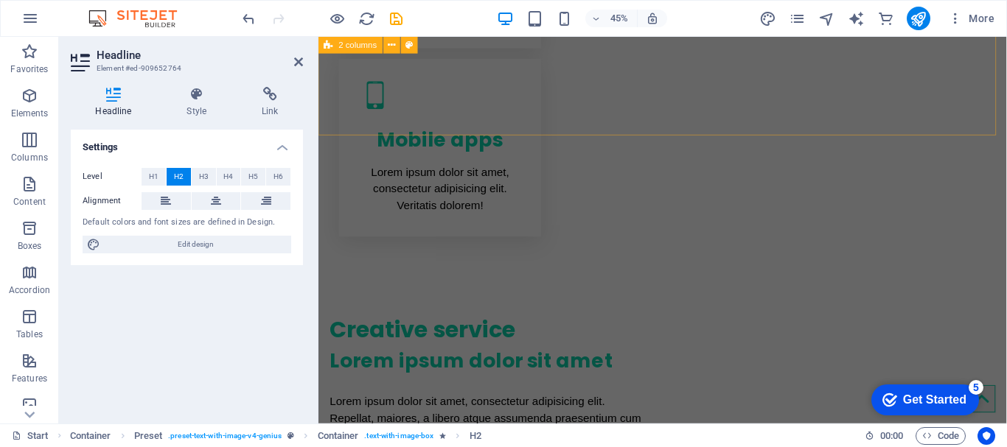
scroll to position [1019, 0]
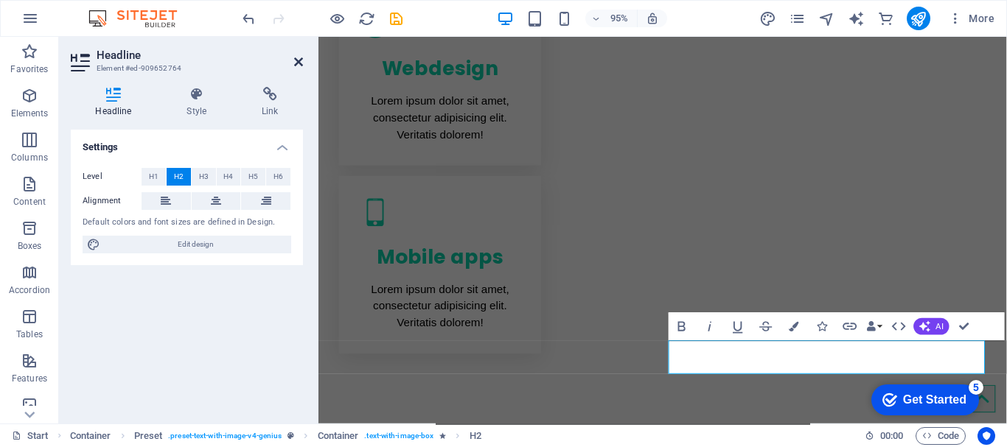
click at [298, 59] on icon at bounding box center [298, 62] width 9 height 12
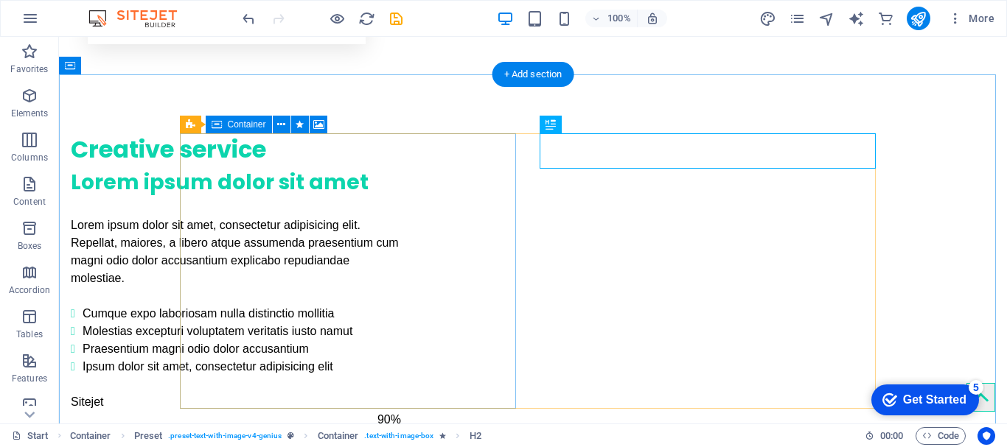
scroll to position [1281, 0]
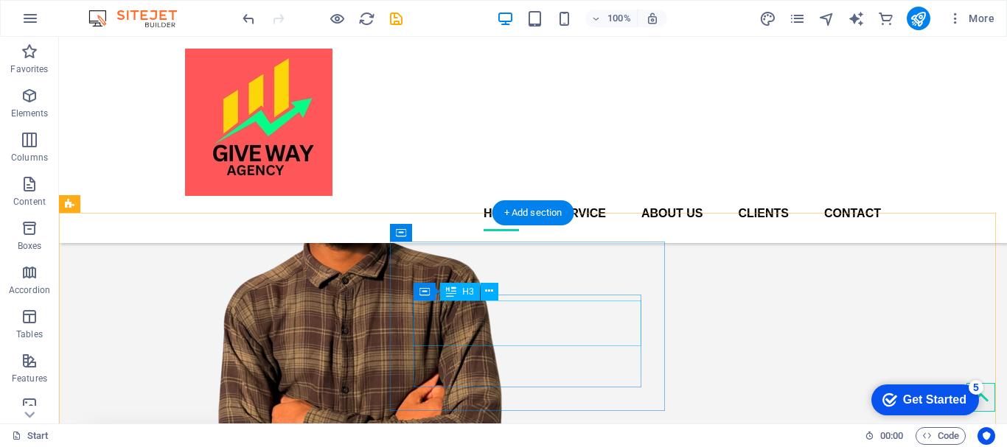
scroll to position [0, 0]
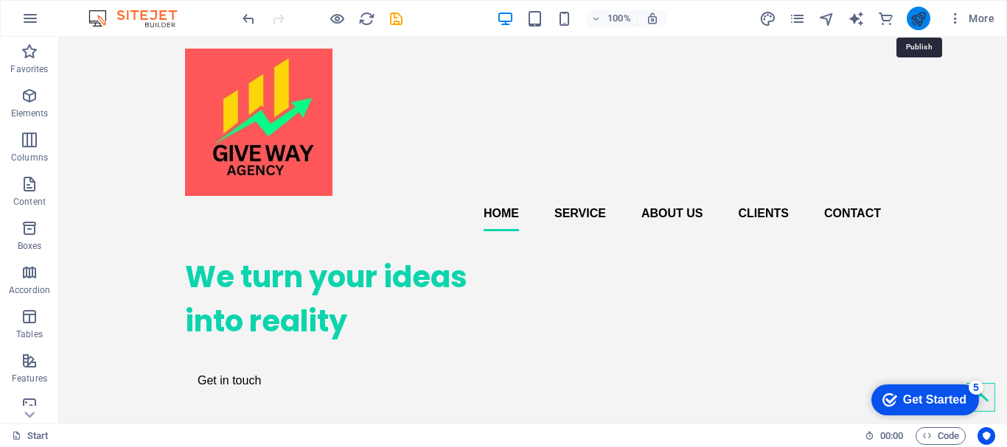
click at [918, 21] on icon "publish" at bounding box center [918, 18] width 17 height 17
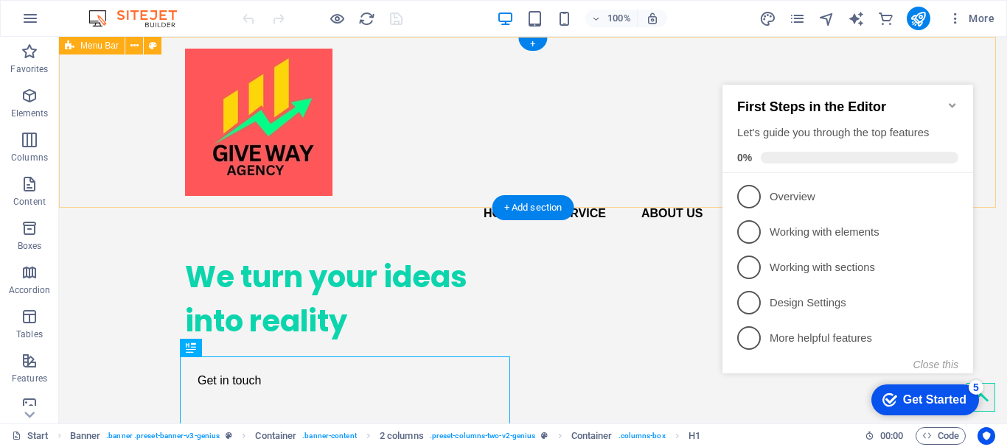
click at [434, 163] on div "Home Service About us Clients Contact" at bounding box center [533, 140] width 948 height 206
